Goal: Task Accomplishment & Management: Manage account settings

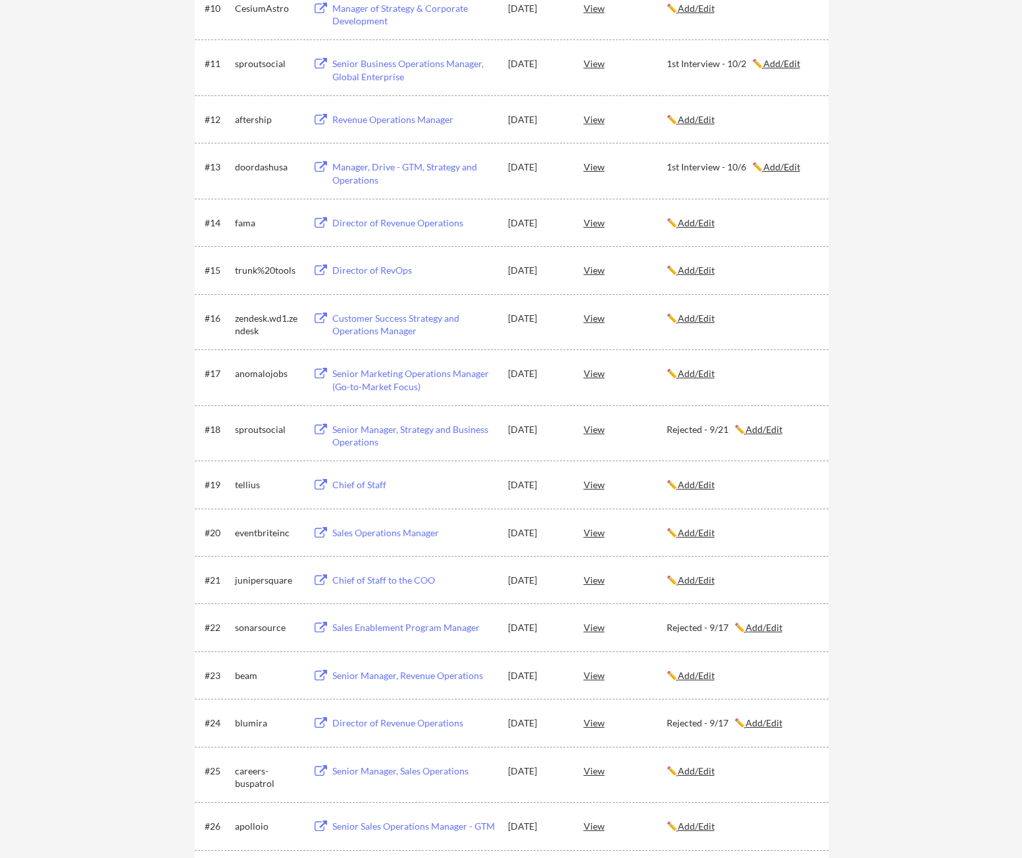
scroll to position [170, 0]
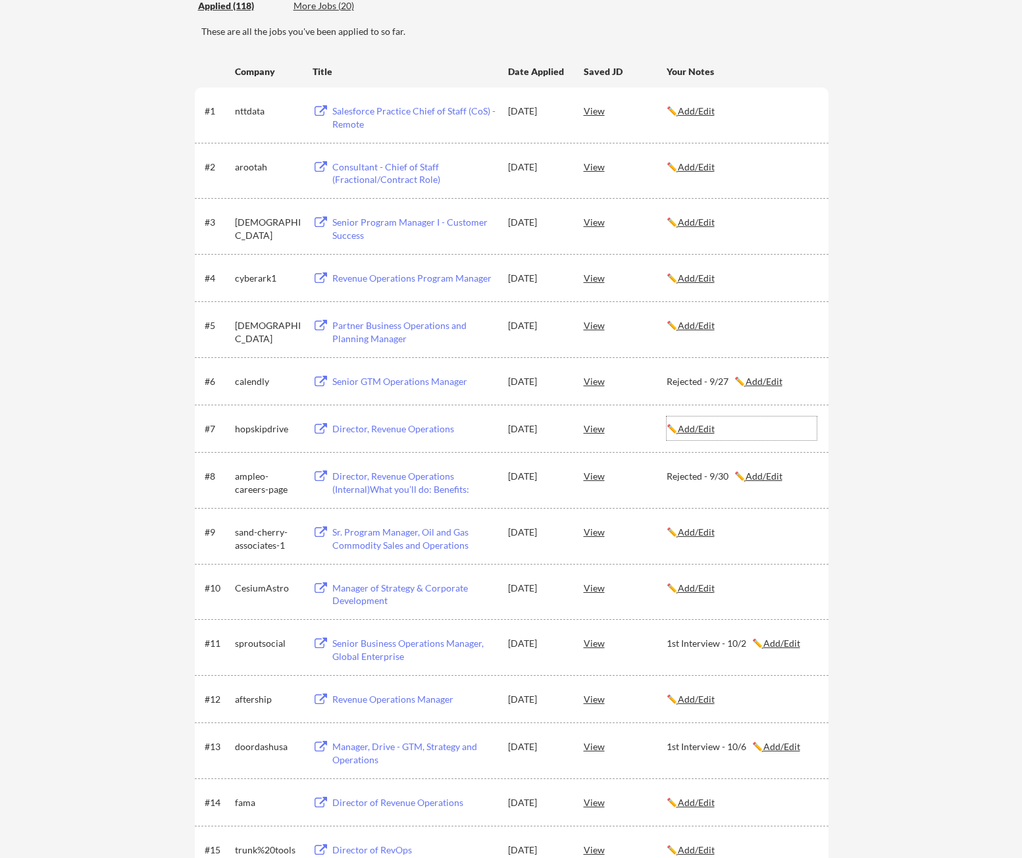
click at [714, 428] on u "Add/Edit" at bounding box center [696, 428] width 37 height 11
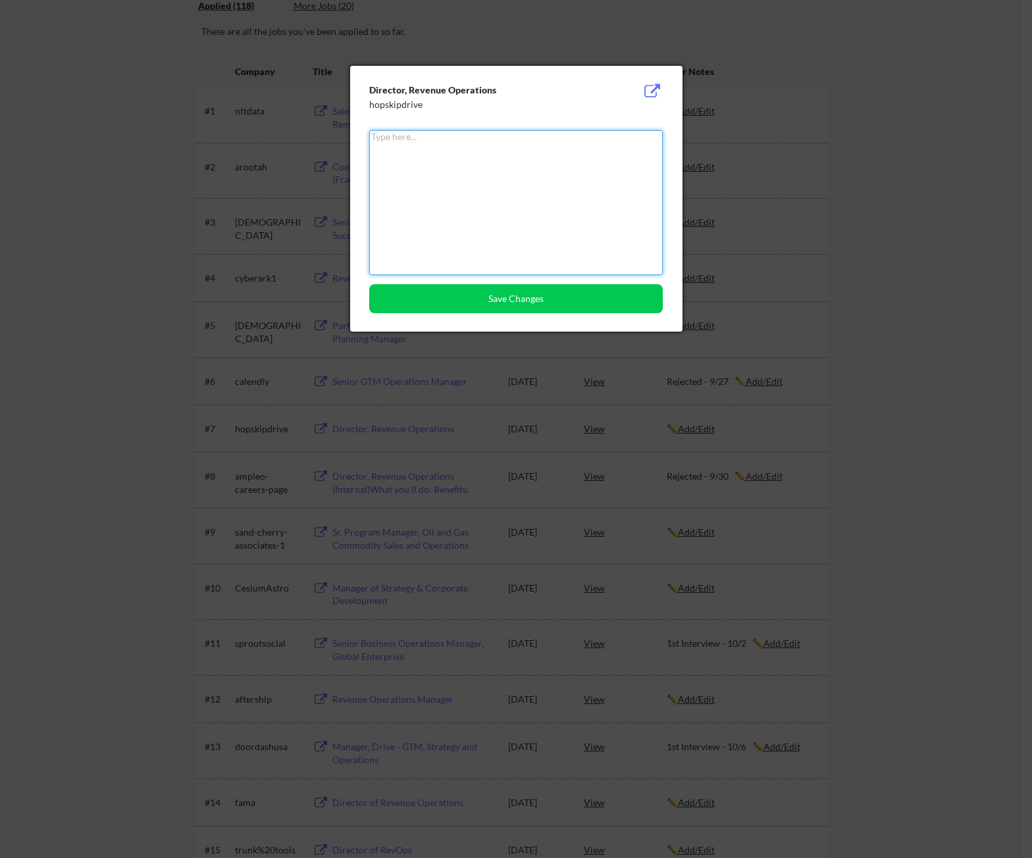
click at [538, 219] on textarea at bounding box center [516, 202] width 294 height 145
type textarea "Rejected - 10/1"
click at [500, 298] on button "Save Changes" at bounding box center [516, 298] width 294 height 29
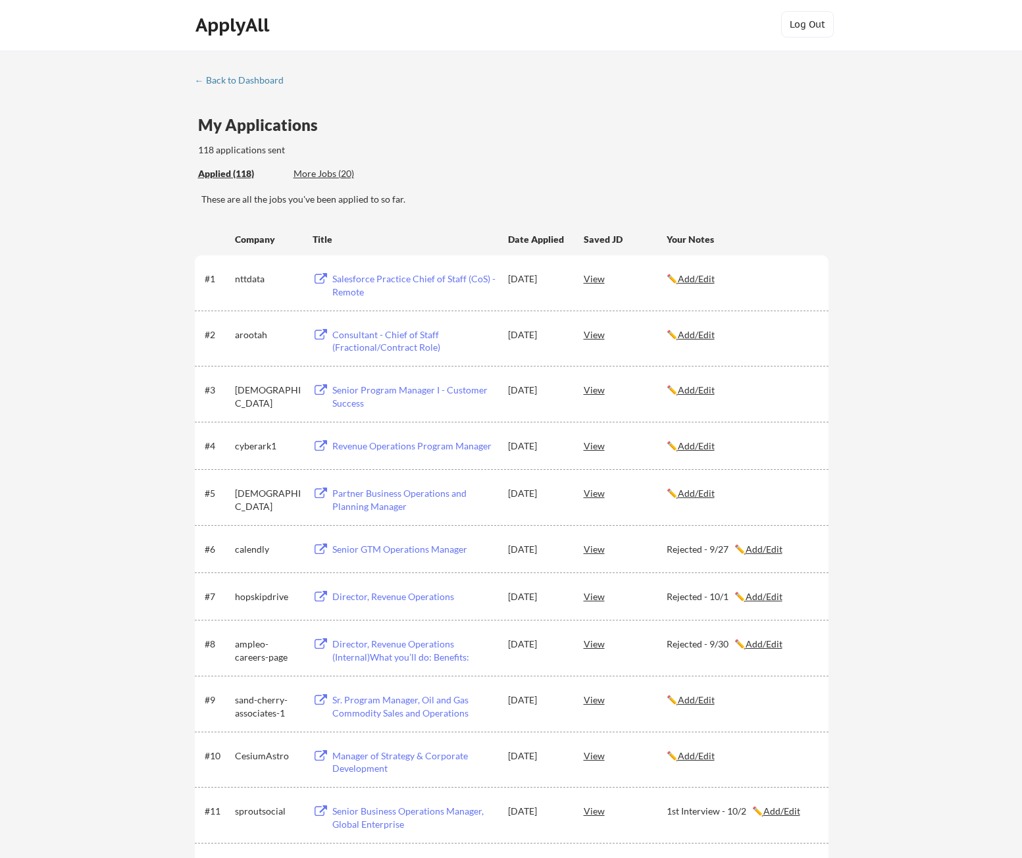
scroll to position [0, 0]
click at [224, 83] on div "← Back to Dashboard" at bounding box center [244, 82] width 99 height 9
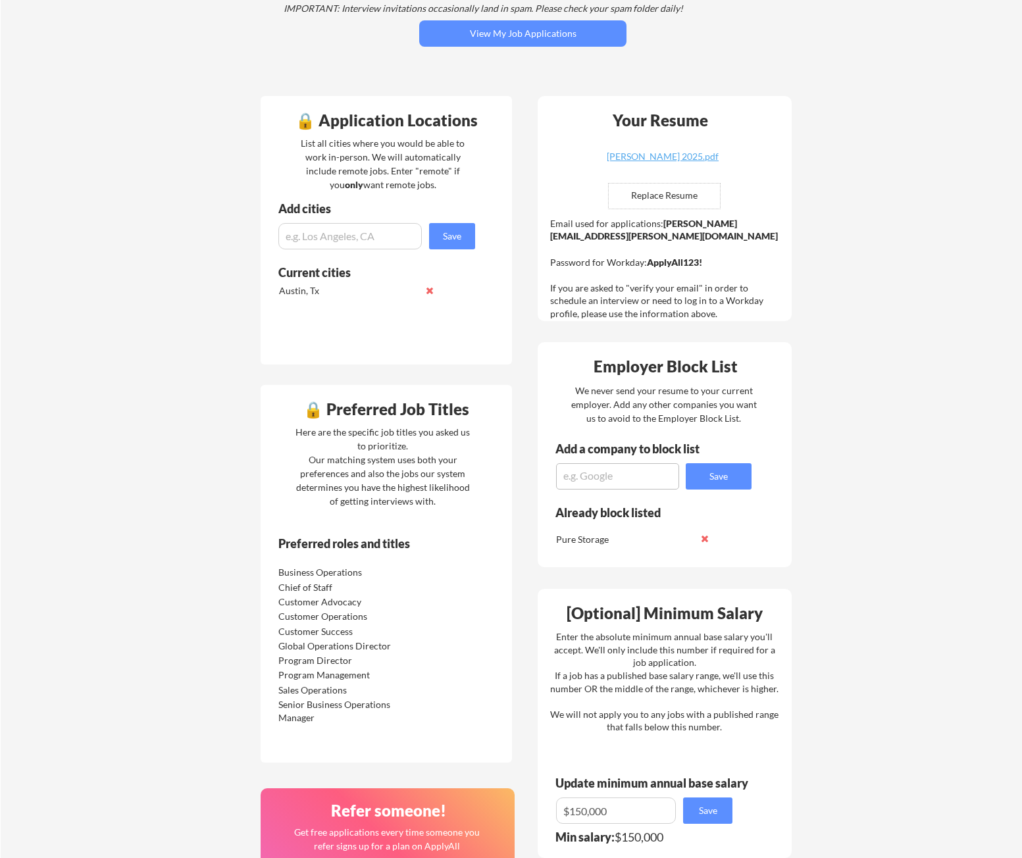
scroll to position [263, 0]
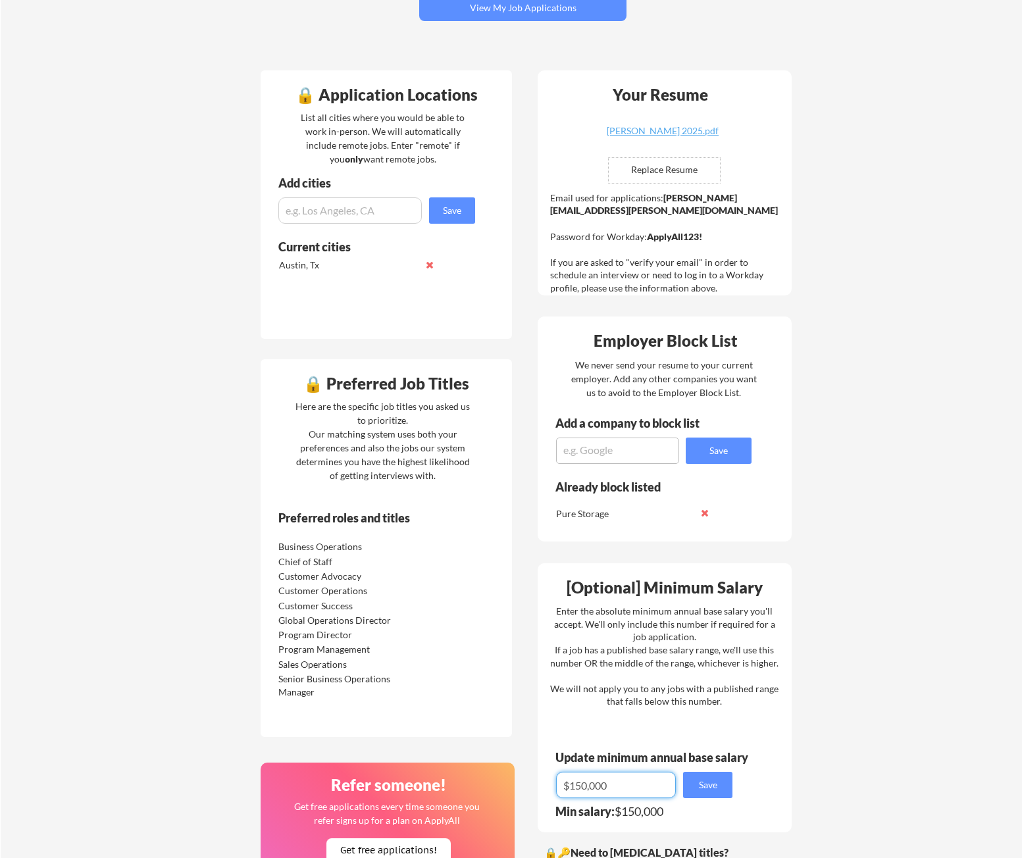
click at [583, 785] on input "input" at bounding box center [616, 785] width 120 height 26
type input "$130,000"
click at [708, 787] on button "Save" at bounding box center [707, 785] width 49 height 26
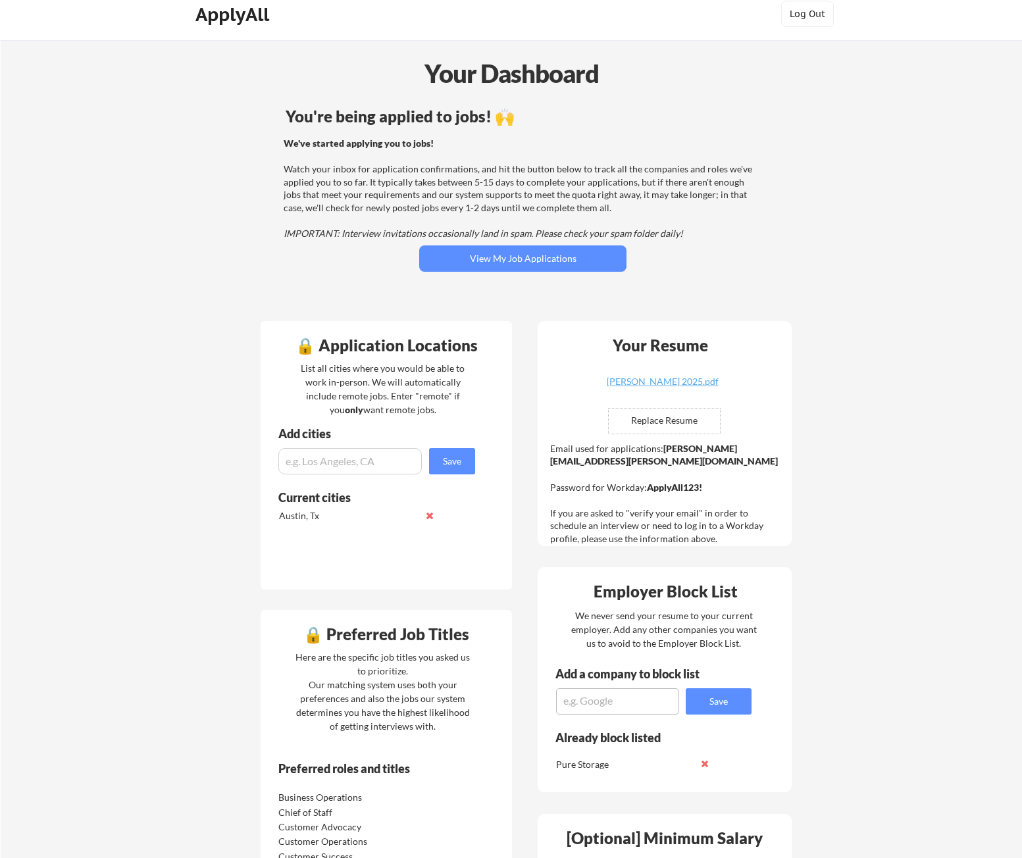
scroll to position [0, 0]
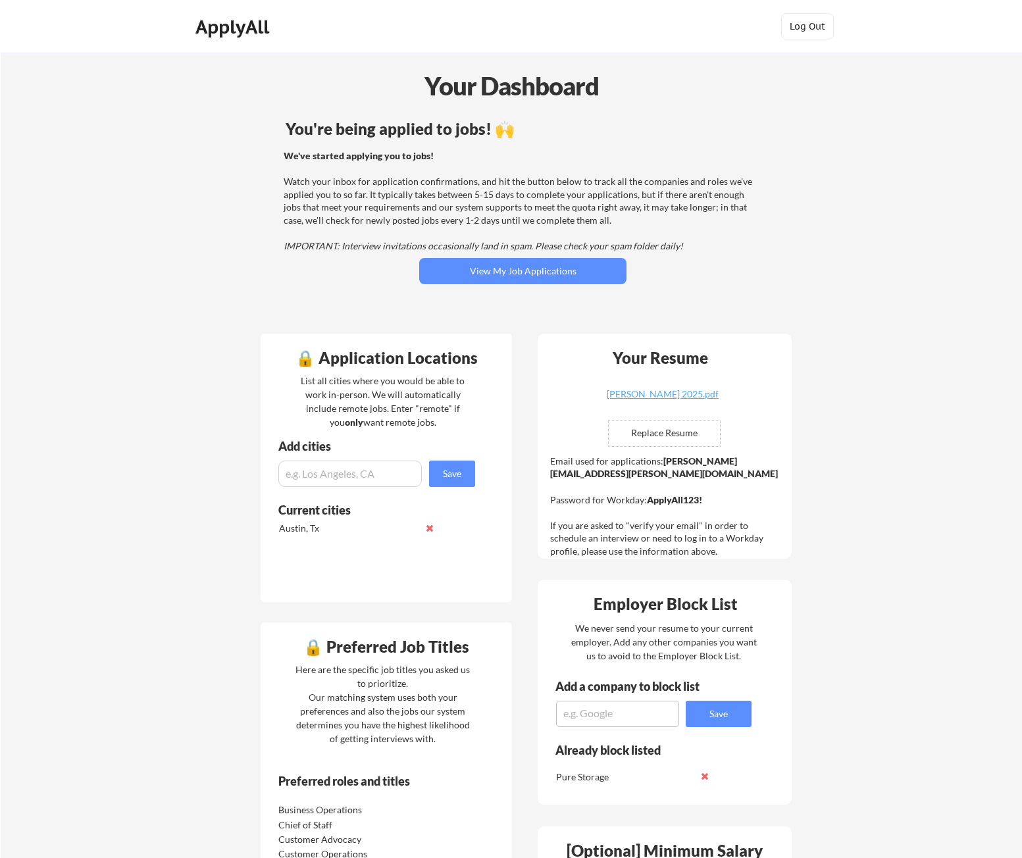
click at [238, 30] on div "ApplyAll" at bounding box center [234, 27] width 78 height 22
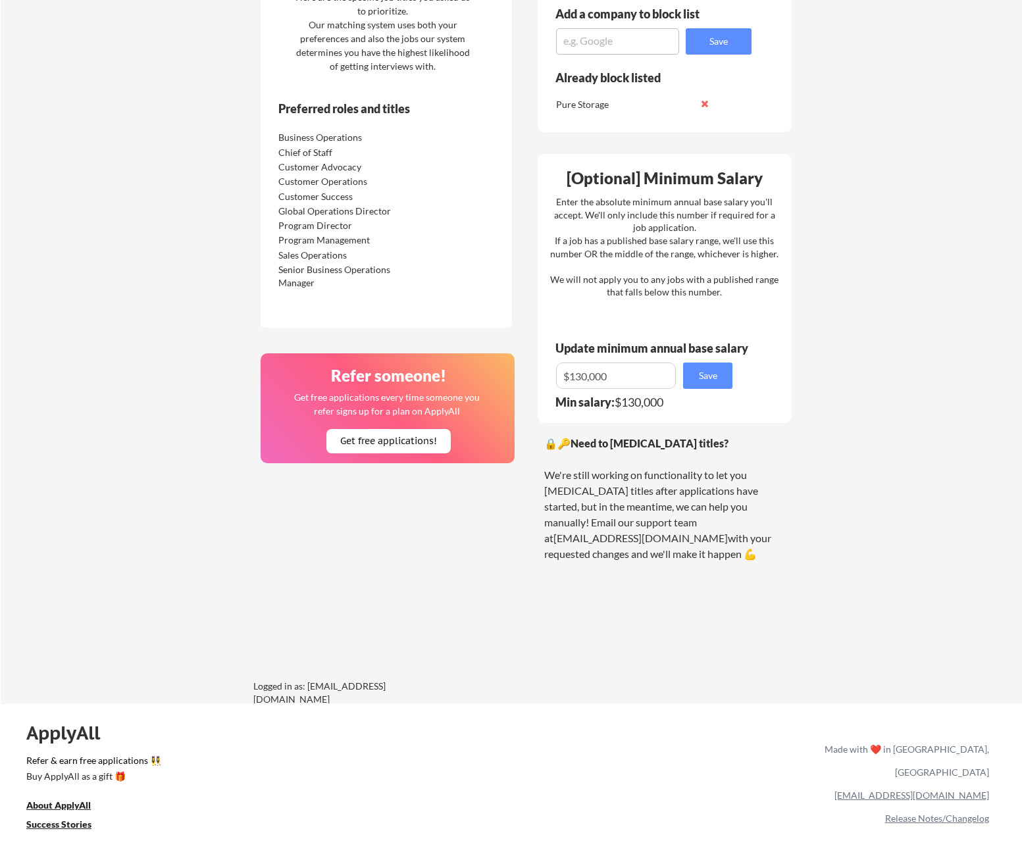
scroll to position [729, 0]
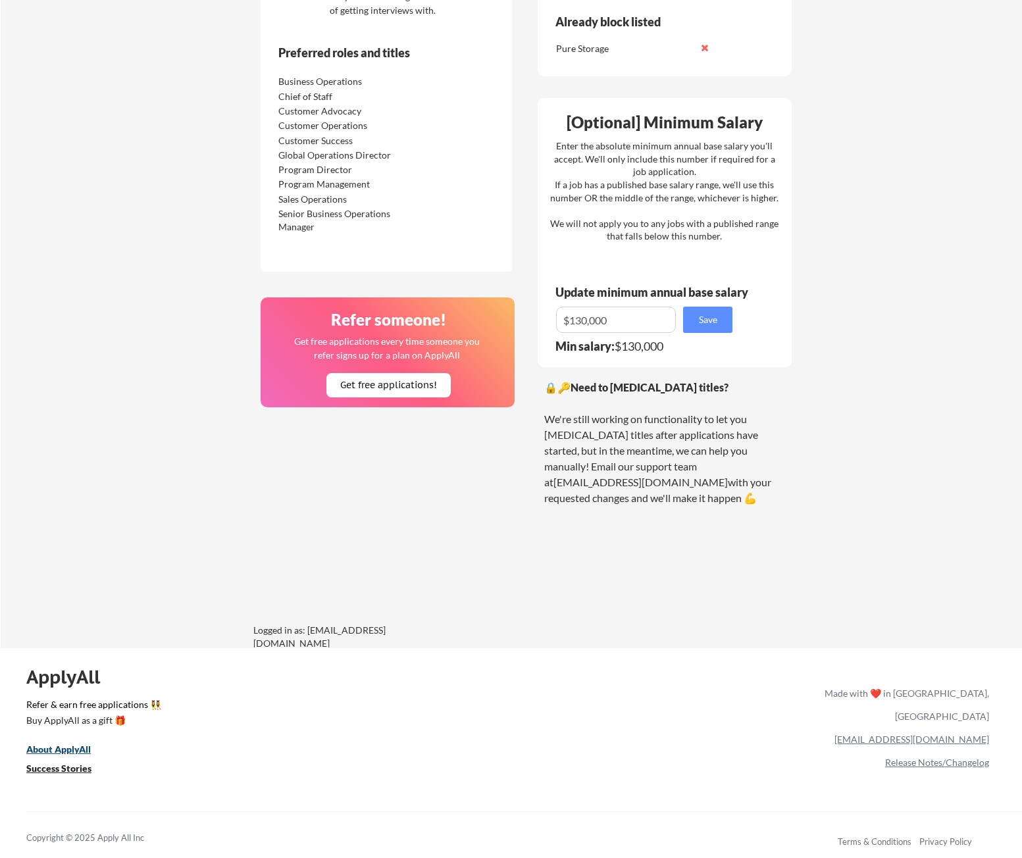
click at [79, 753] on u "About ApplyAll" at bounding box center [58, 749] width 65 height 11
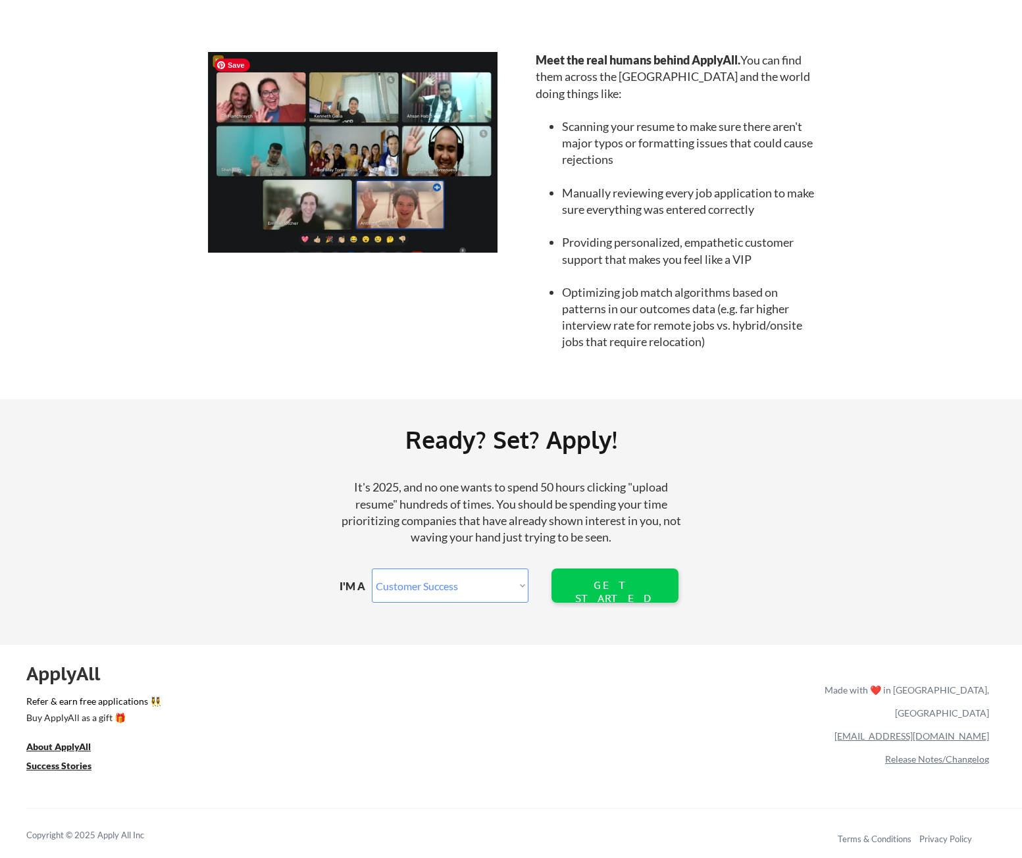
scroll to position [1190, 0]
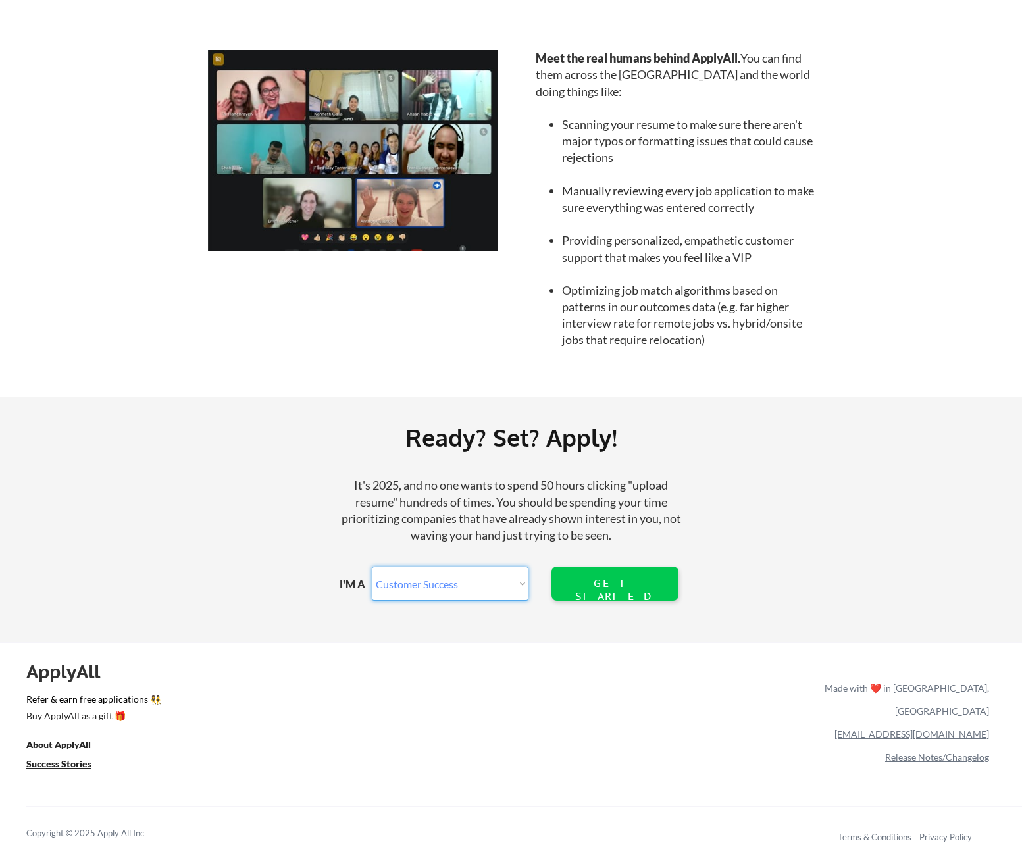
click at [430, 594] on select "Marketer Software Engineering Product Management Customer Success Sales UI/UX/P…" at bounding box center [450, 584] width 157 height 34
select select ""other_professional""
click at [372, 567] on select "Marketer Software Engineering Product Management Customer Success Sales UI/UX/P…" at bounding box center [450, 584] width 157 height 34
click at [619, 581] on div "GET STARTED" at bounding box center [615, 589] width 84 height 25
